Goal: Ask a question

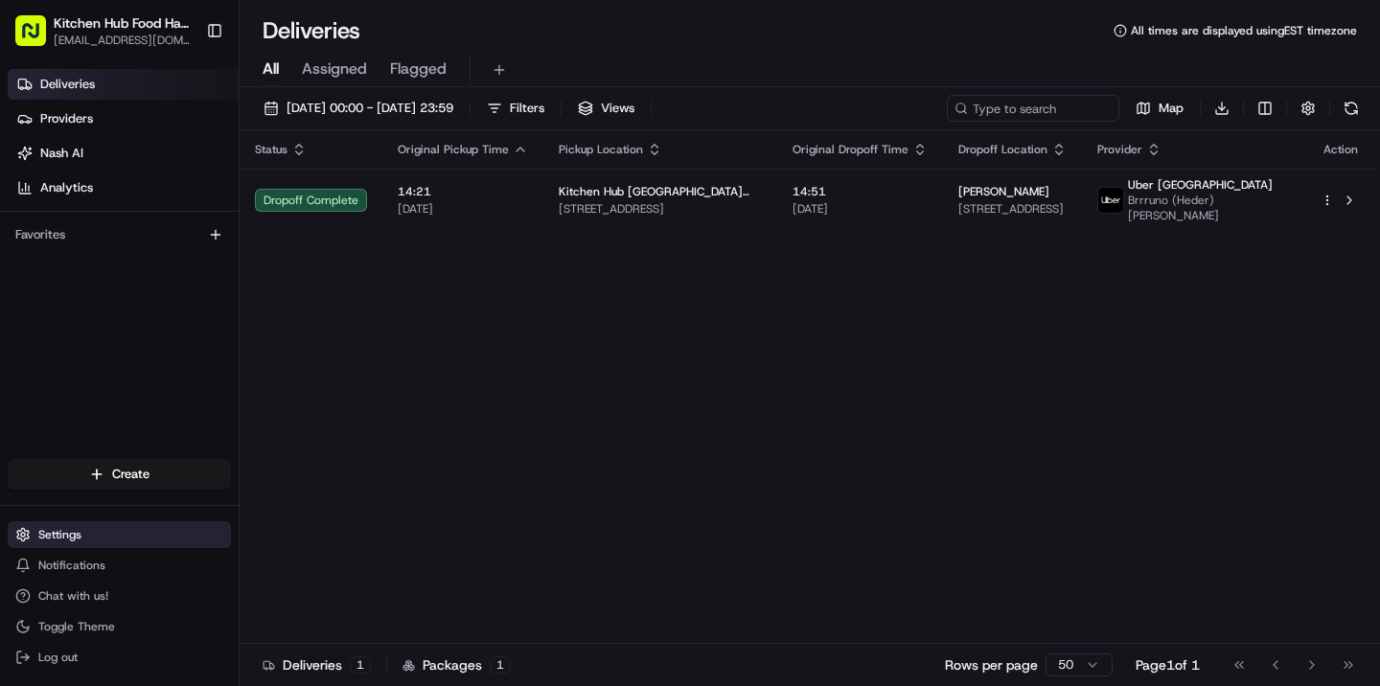
click at [57, 539] on span "Settings" at bounding box center [59, 534] width 43 height 15
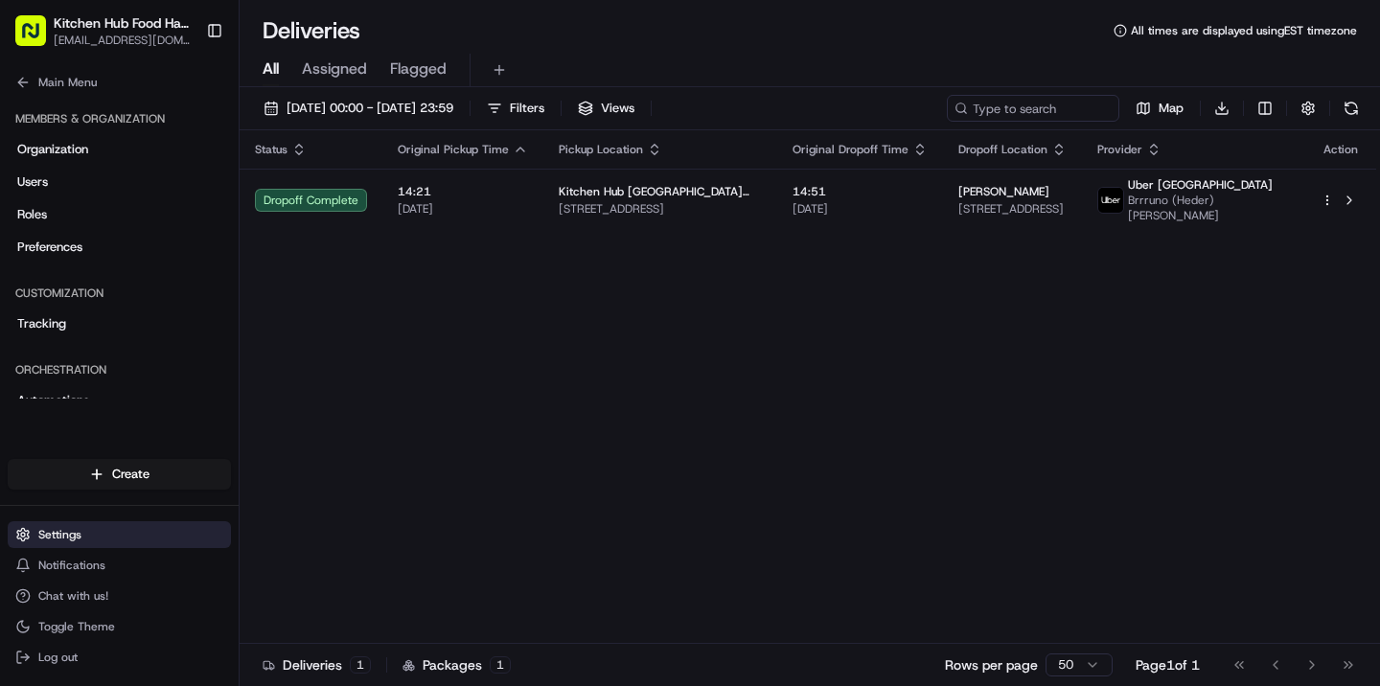
click at [57, 539] on span "Settings" at bounding box center [59, 534] width 43 height 15
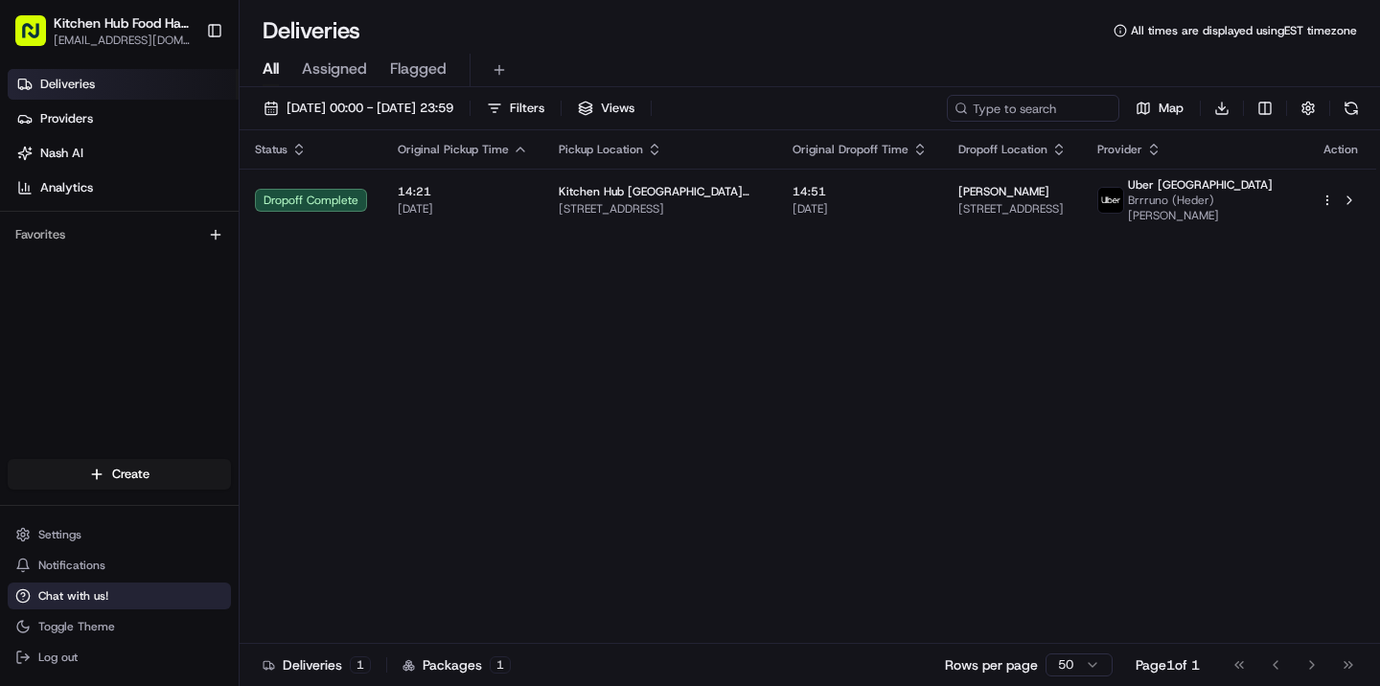
click at [87, 602] on span "Chat with us!" at bounding box center [73, 596] width 70 height 15
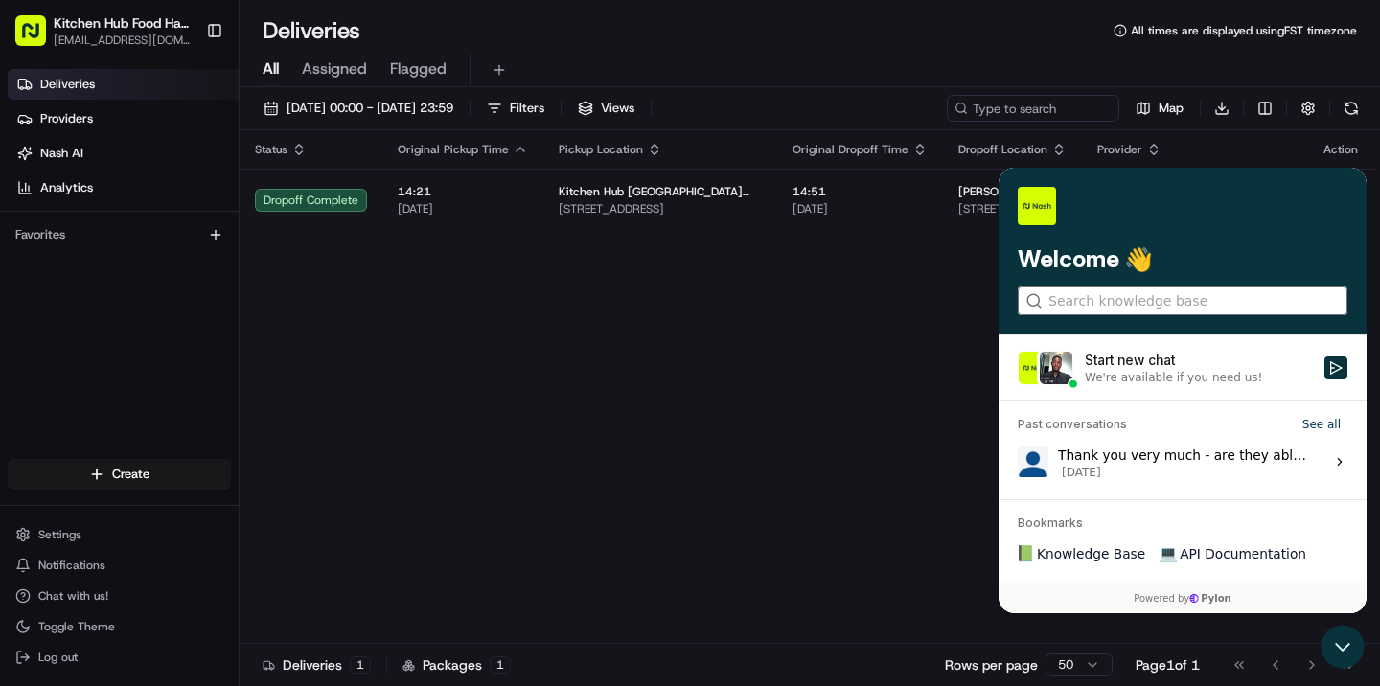
click at [1143, 296] on input "search" at bounding box center [1182, 301] width 267 height 20
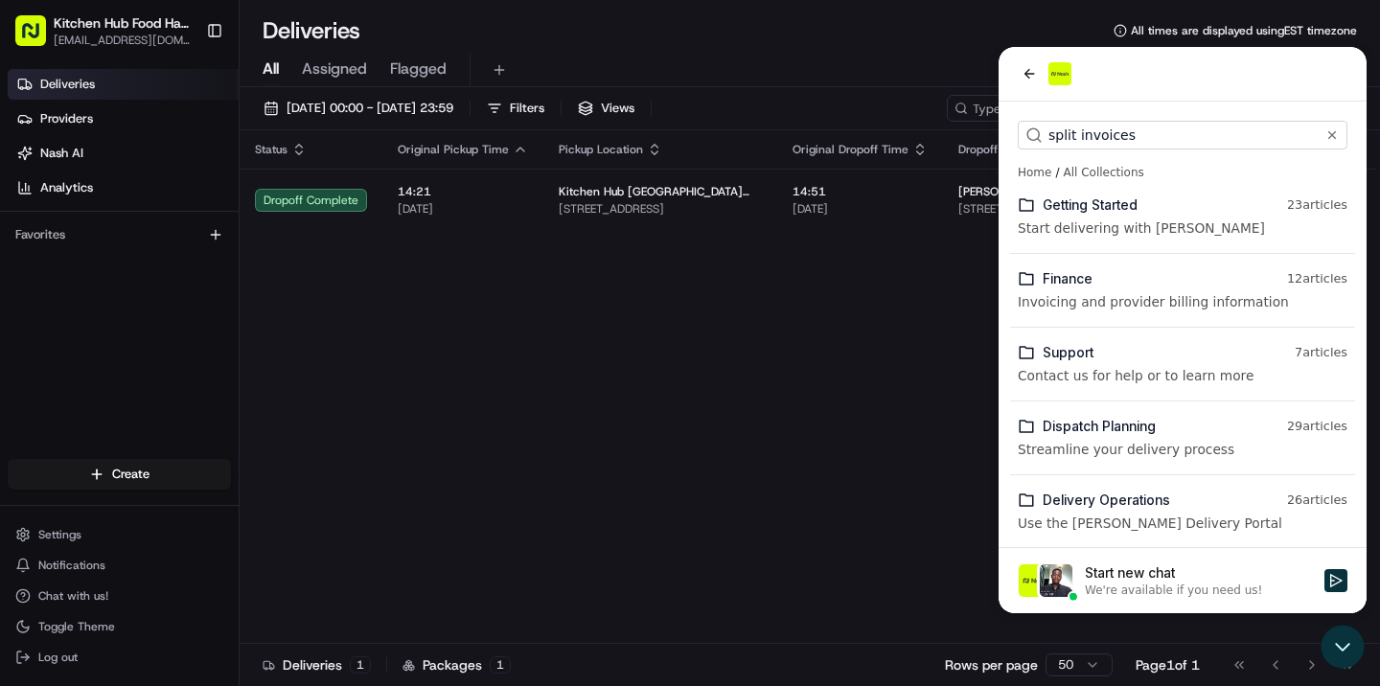
type input "split invoices"
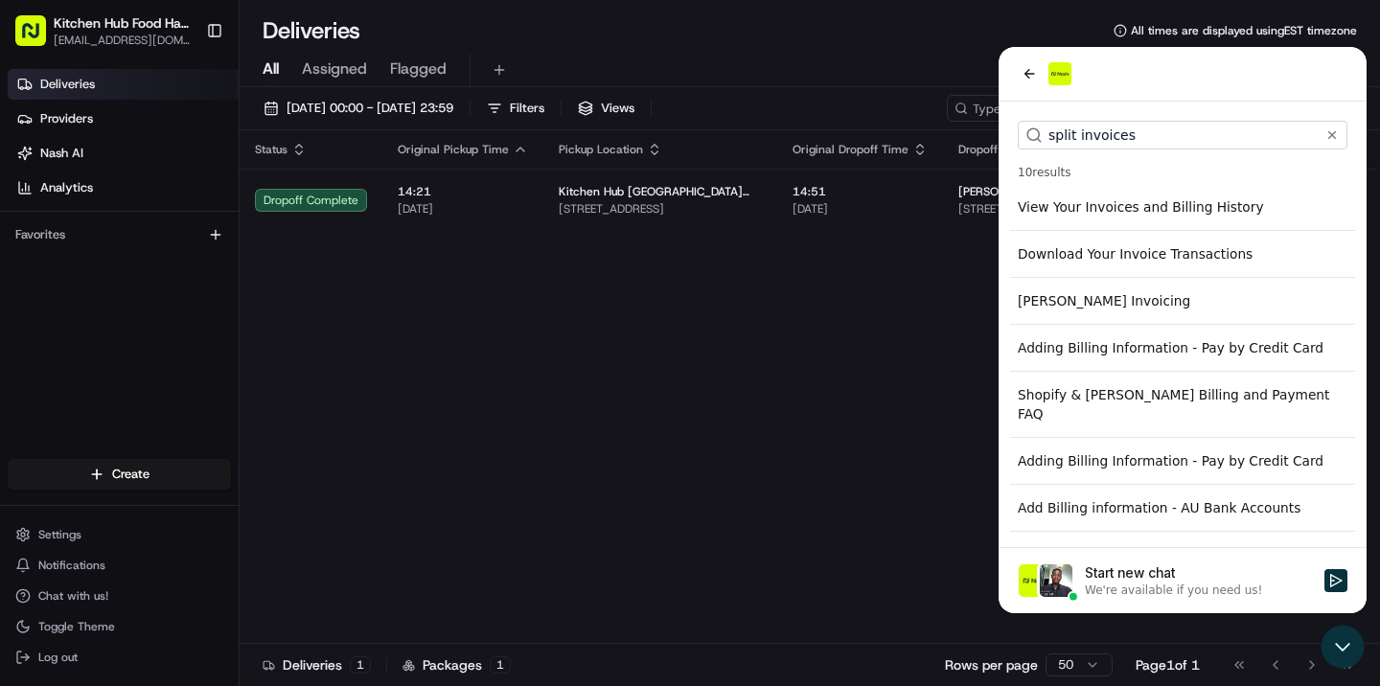
click at [1077, 298] on div "[PERSON_NAME] Invoicing" at bounding box center [1182, 301] width 345 height 35
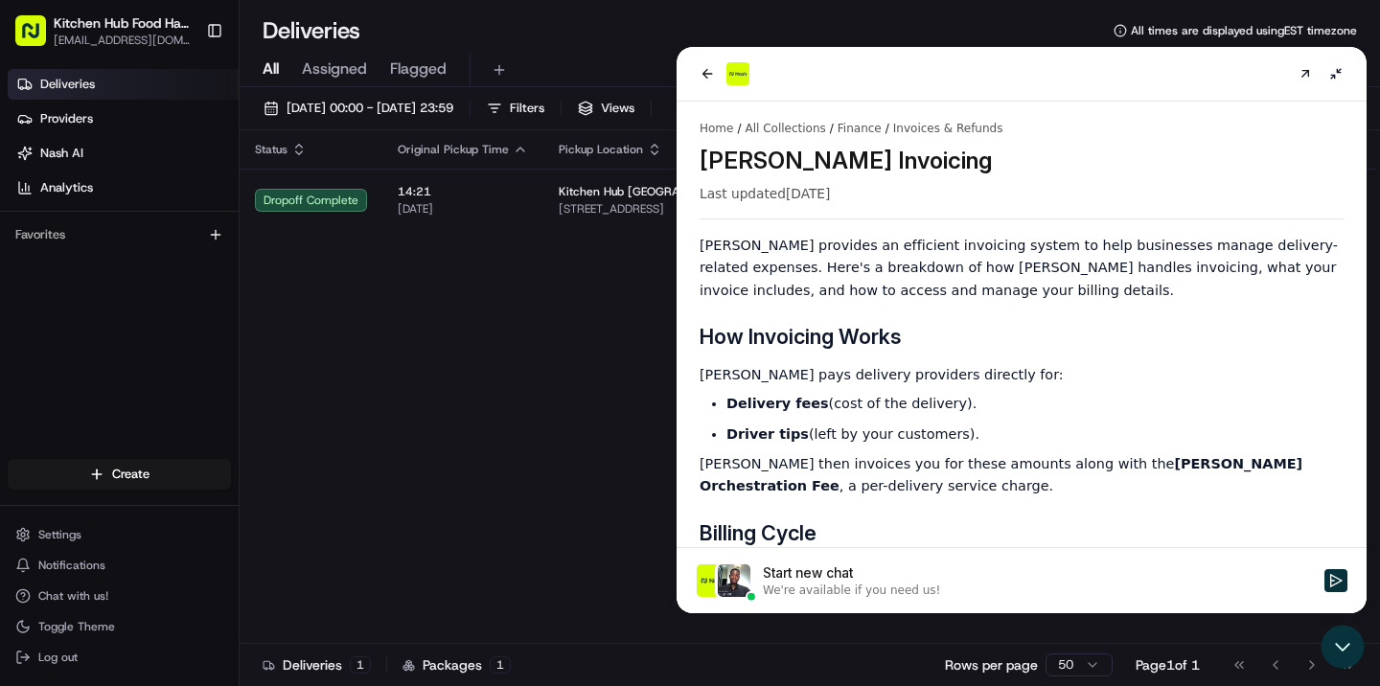
click at [906, 597] on div "We're available if you need us!" at bounding box center [851, 590] width 177 height 15
click at [1325, 592] on button "Start new chat We're available if you need us!" at bounding box center [1336, 580] width 23 height 23
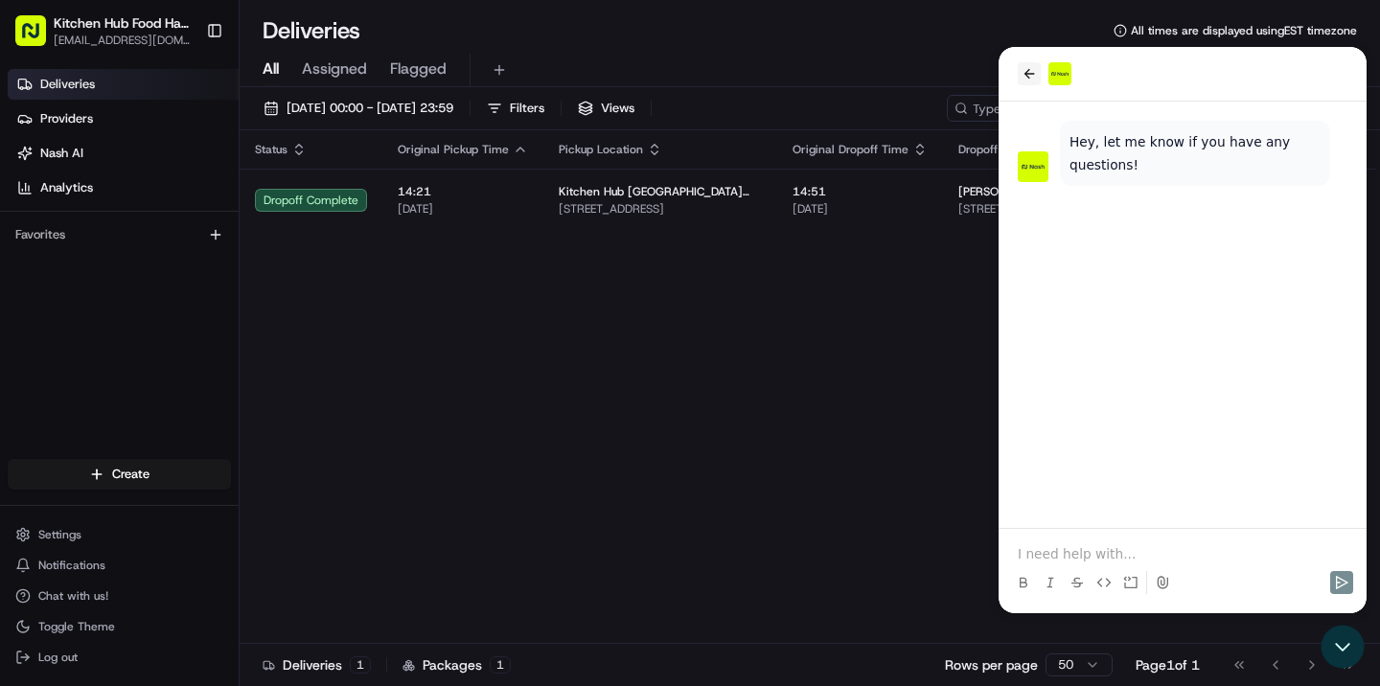
click at [1023, 66] on icon "back" at bounding box center [1029, 73] width 15 height 15
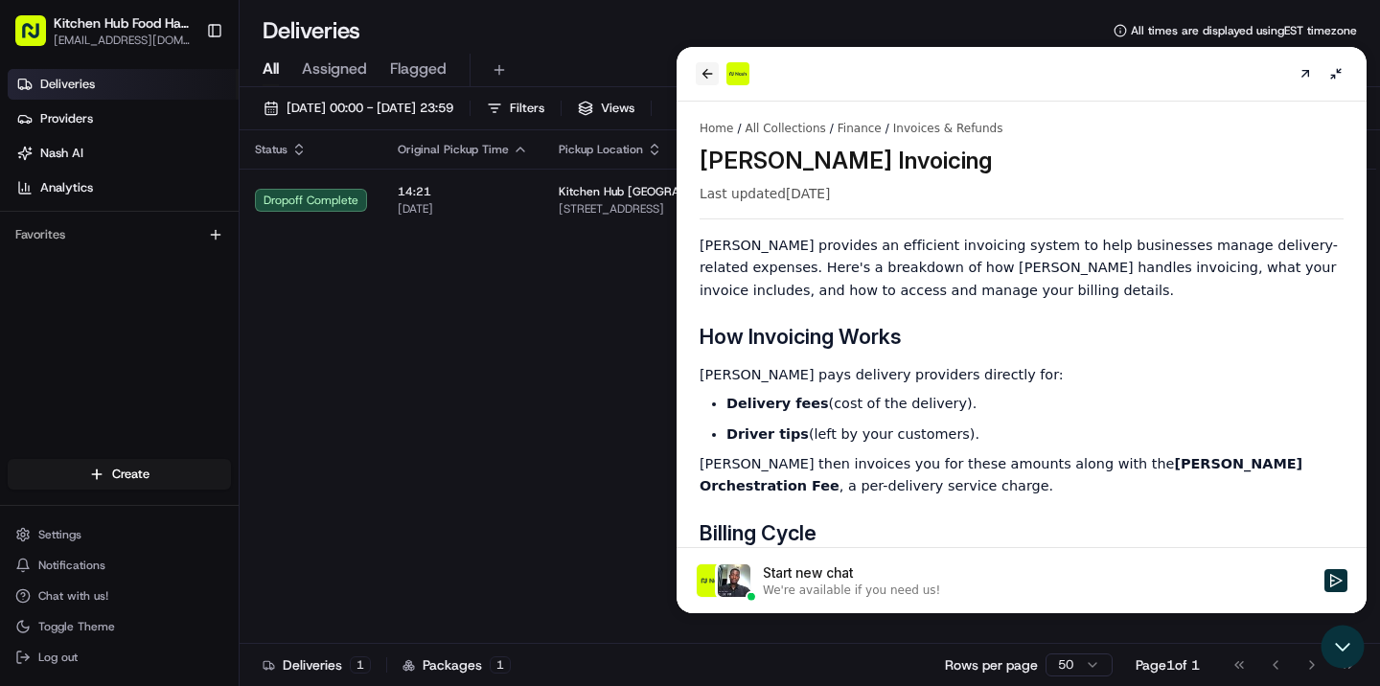
click at [710, 77] on icon "back" at bounding box center [707, 73] width 15 height 15
